Goal: Contribute content

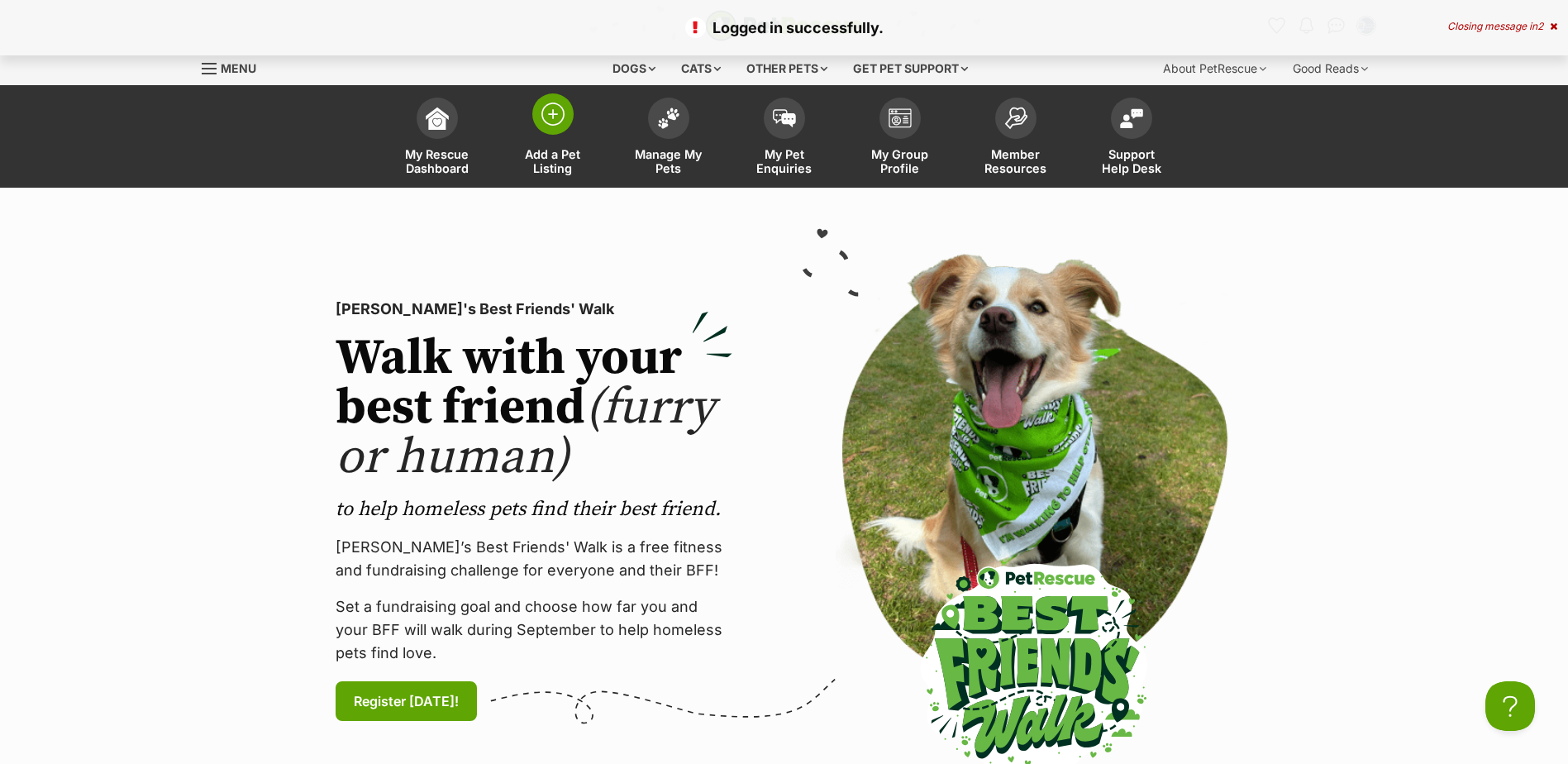
click at [546, 113] on img at bounding box center [553, 114] width 24 height 24
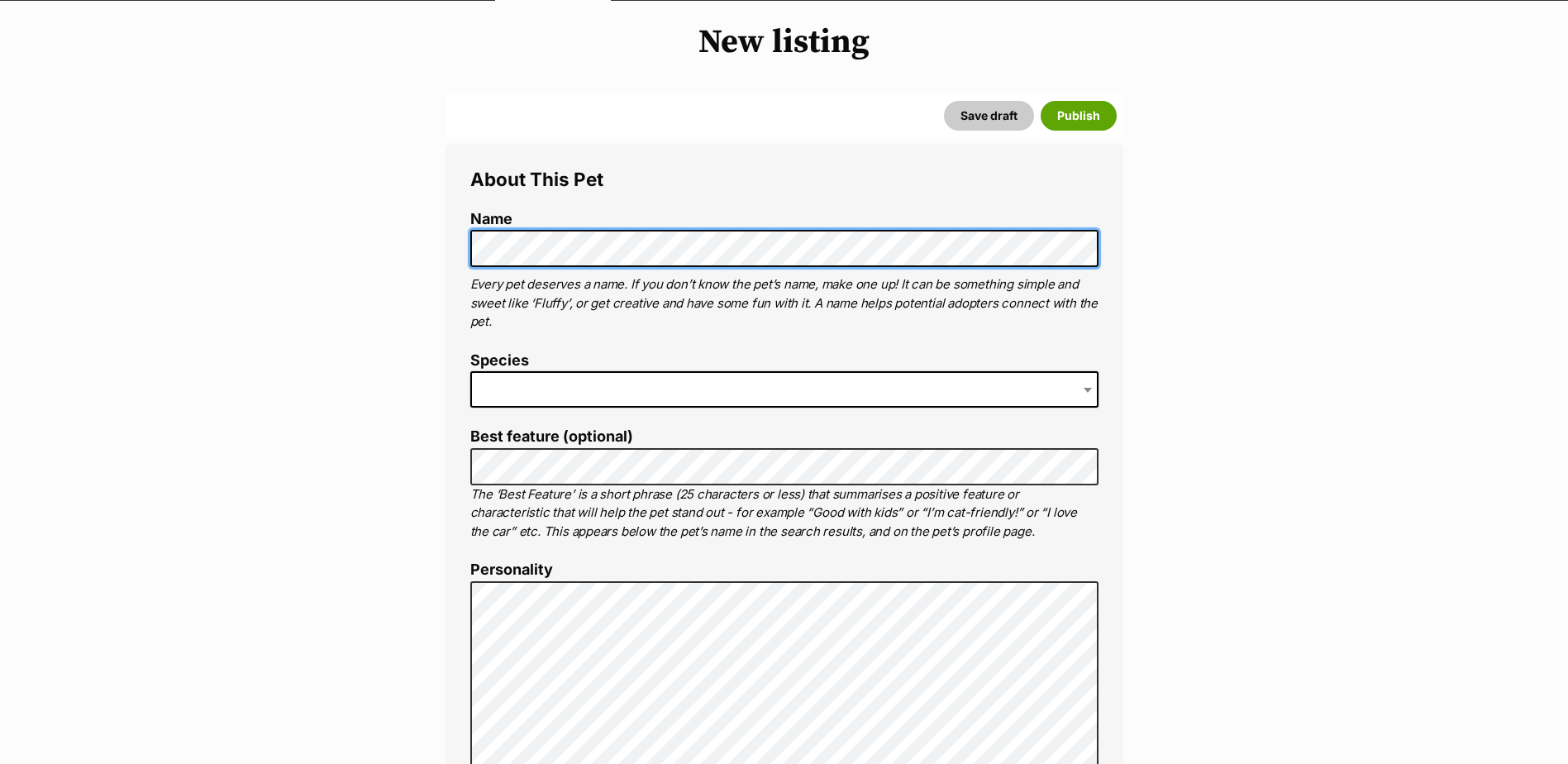
scroll to position [248, 0]
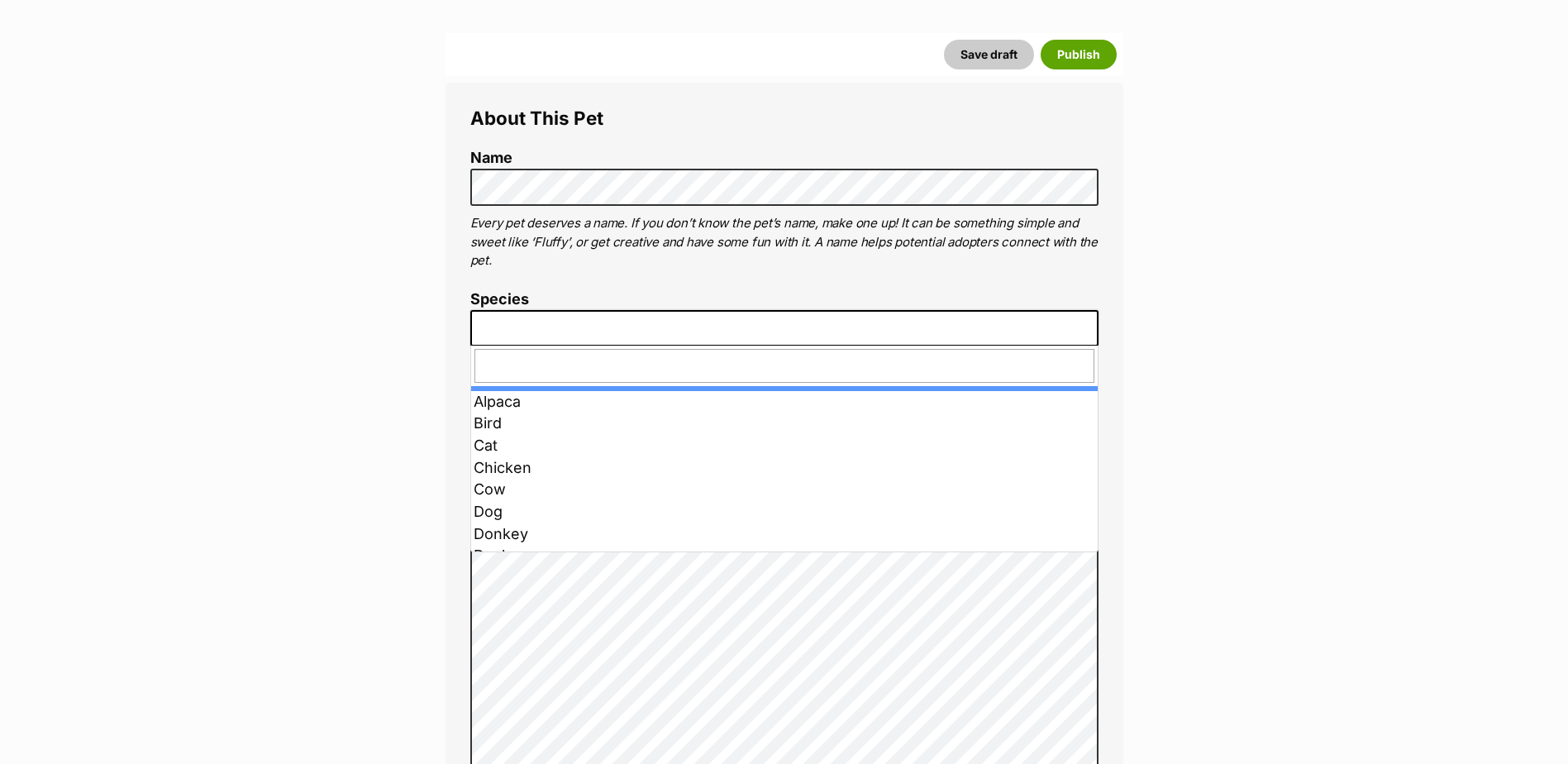
click at [1092, 326] on span at bounding box center [1089, 328] width 16 height 36
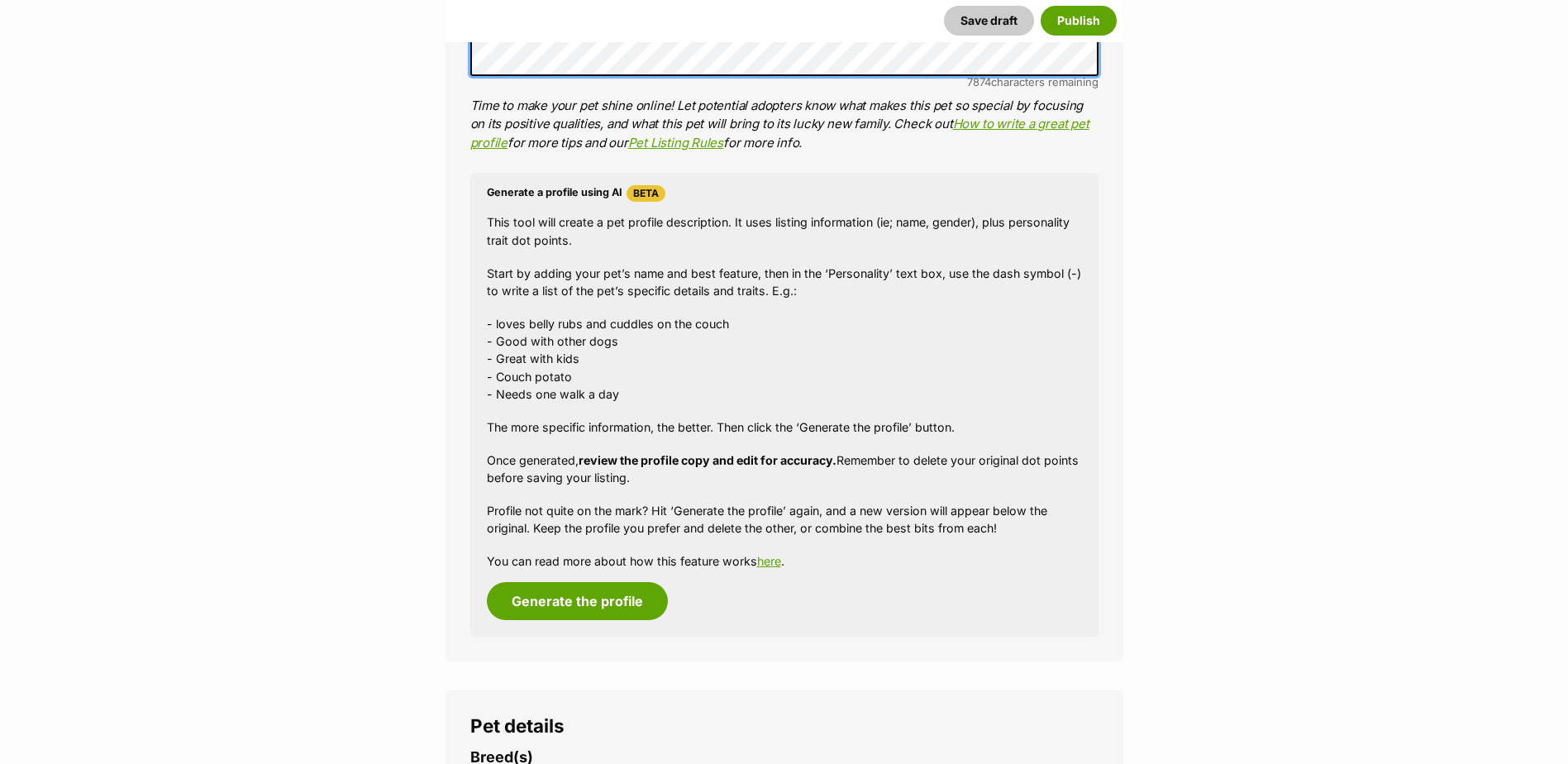
scroll to position [1075, 0]
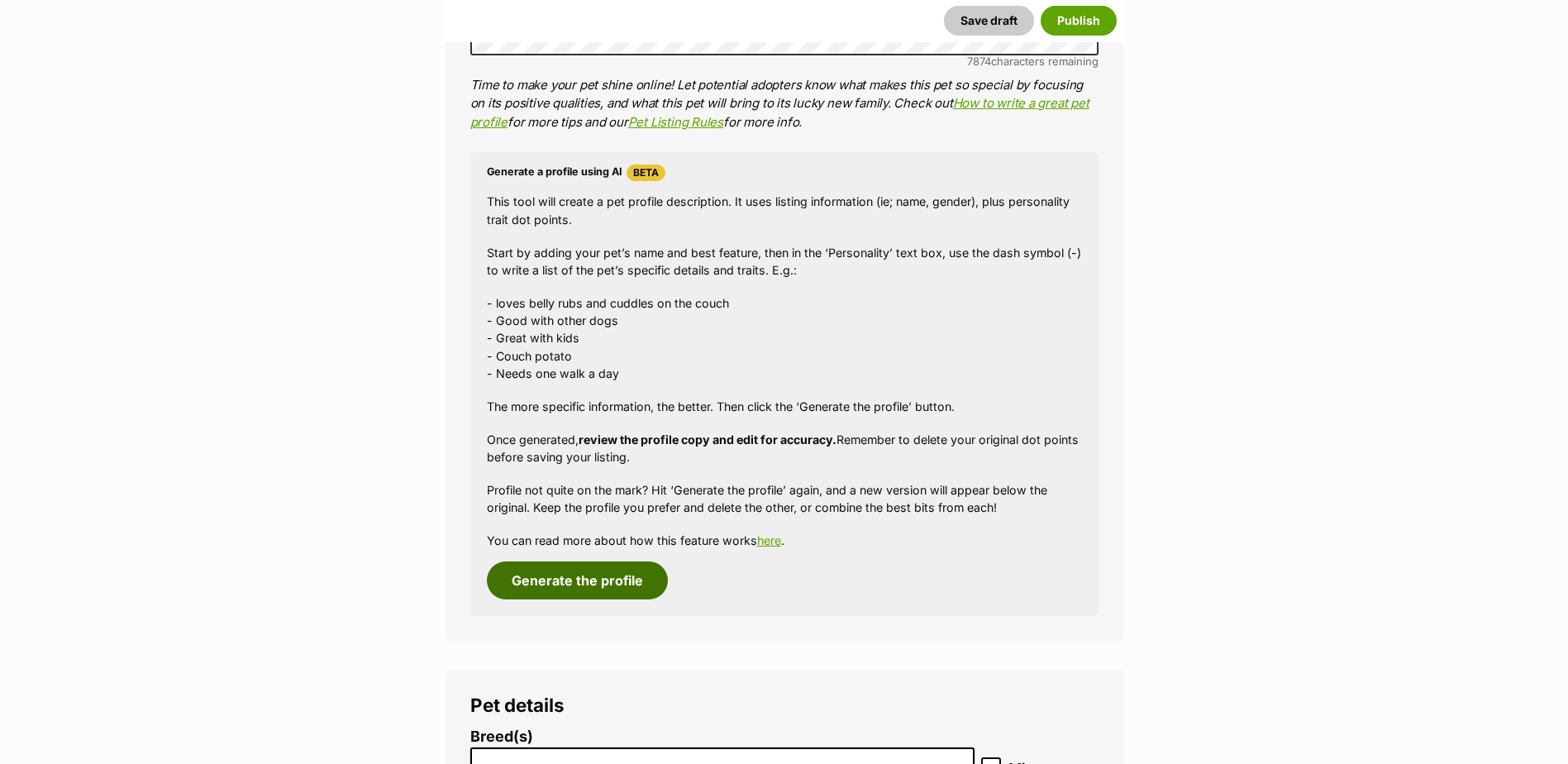
click at [606, 583] on button "Generate the profile" at bounding box center [578, 581] width 181 height 38
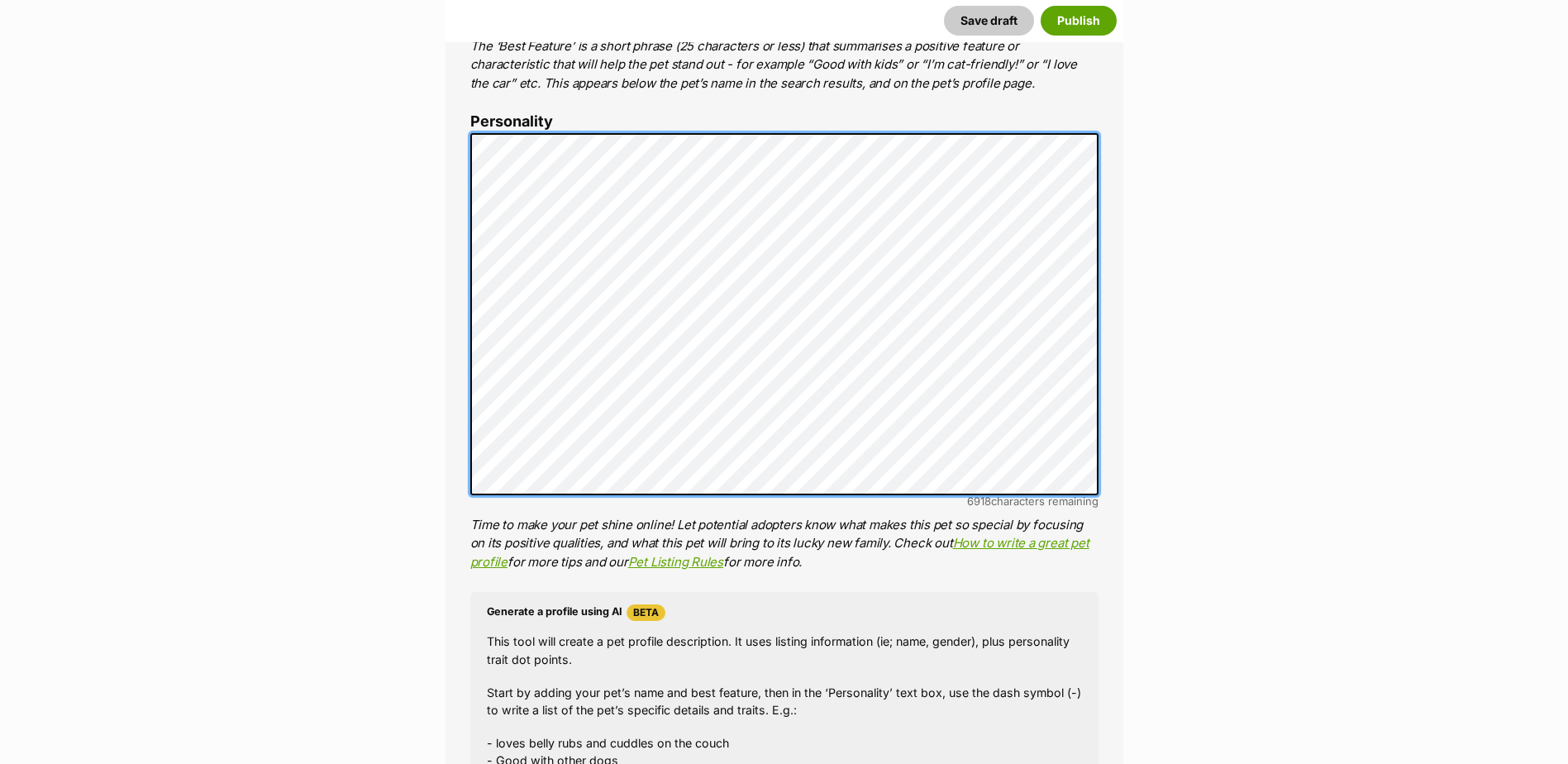
scroll to position [650, 0]
